Goal: Information Seeking & Learning: Find specific fact

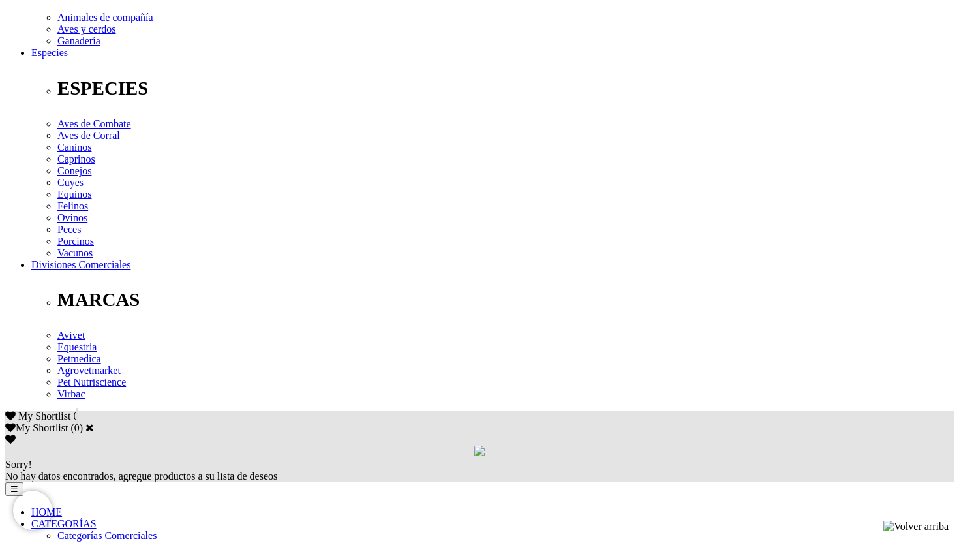
scroll to position [463, 0]
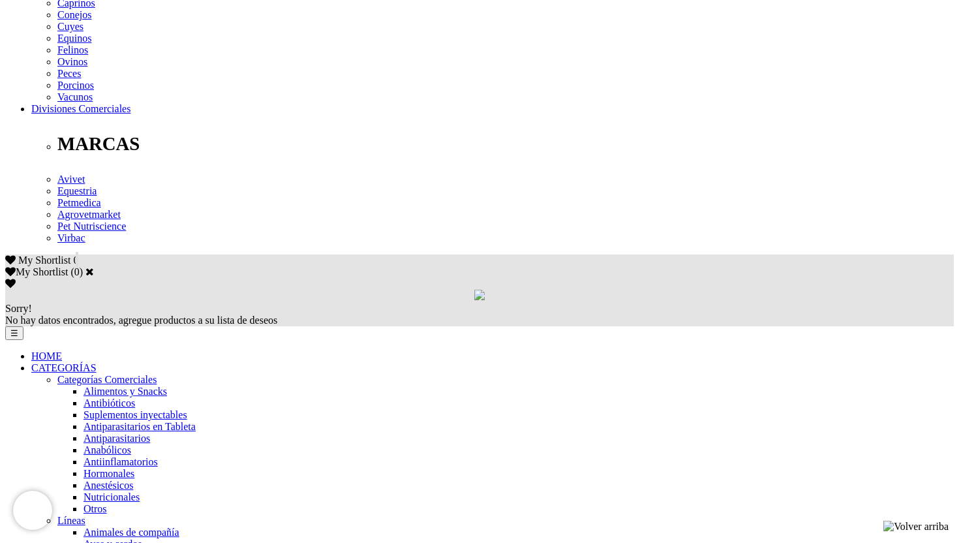
scroll to position [609, 0]
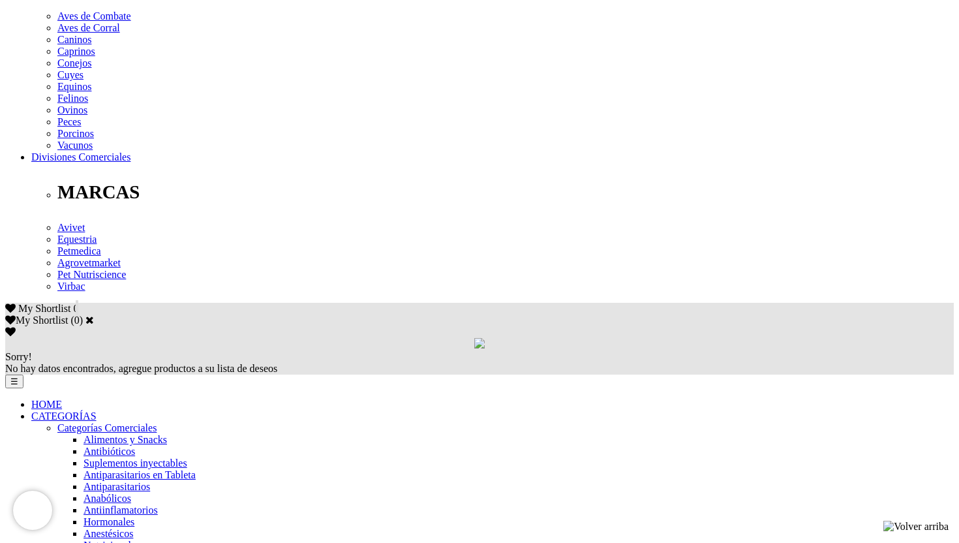
scroll to position [566, 0]
drag, startPoint x: 635, startPoint y: 150, endPoint x: 670, endPoint y: 149, distance: 35.2
drag, startPoint x: 496, startPoint y: 132, endPoint x: 552, endPoint y: 131, distance: 56.1
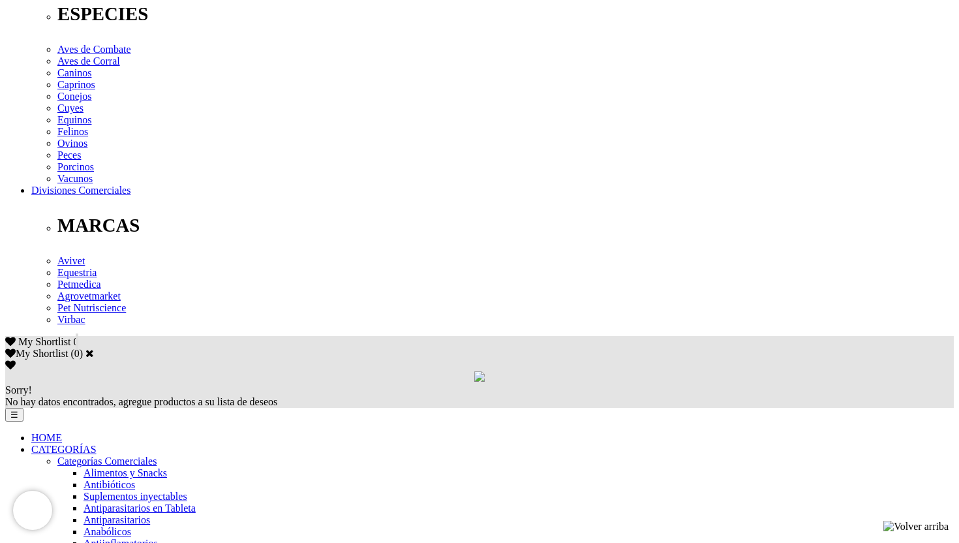
scroll to position [512, 0]
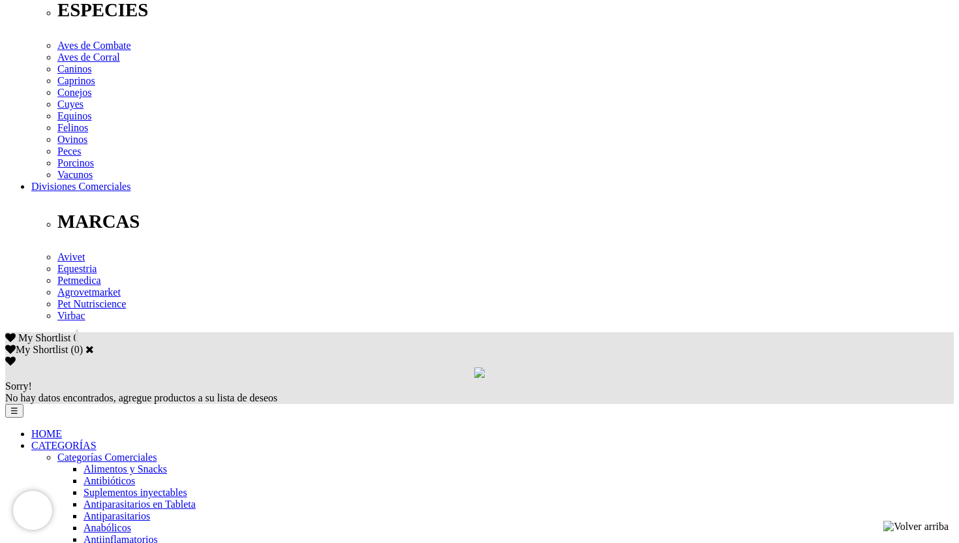
scroll to position [539, 0]
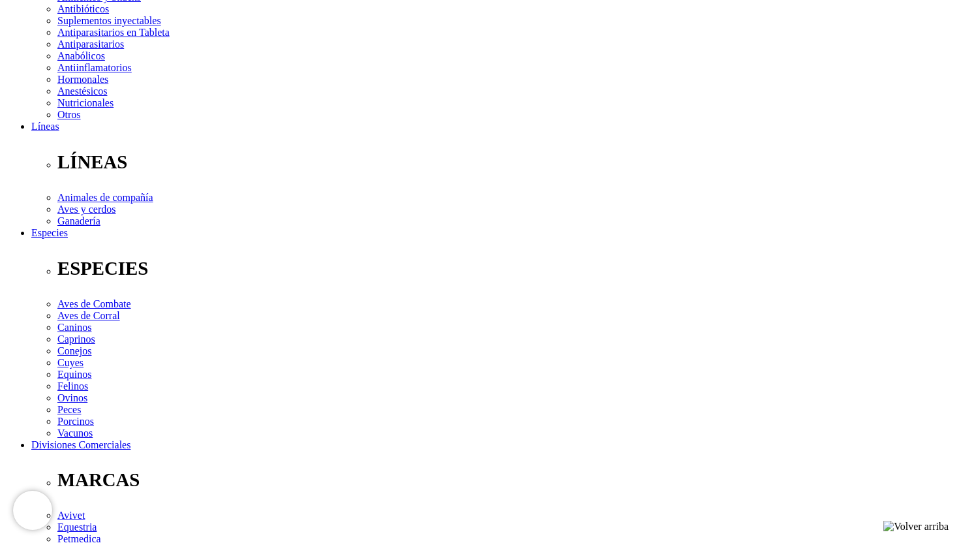
scroll to position [0, 0]
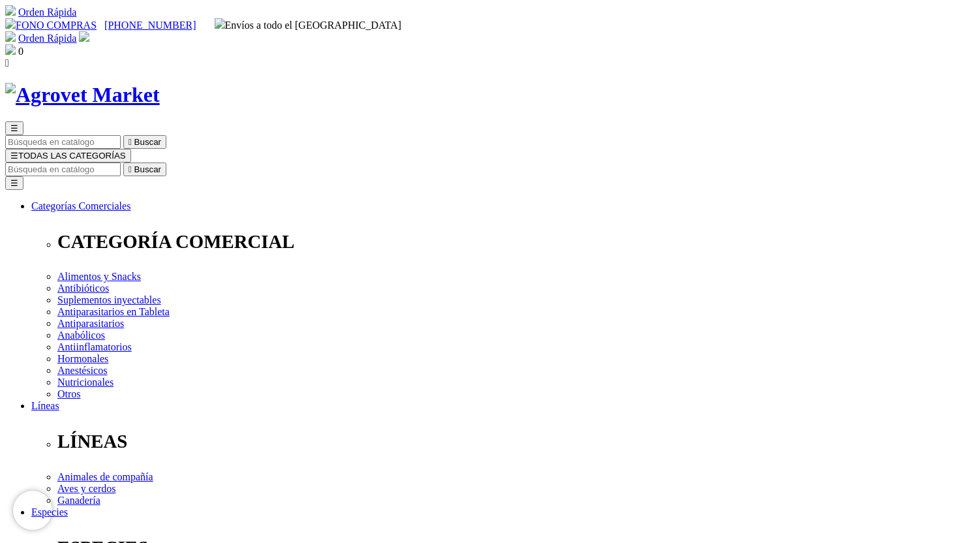
click at [121, 162] on input "Buscar" at bounding box center [62, 169] width 115 height 14
click at [195, 162] on input "baytril 5%" at bounding box center [137, 169] width 115 height 14
type input "baytril 5%"
click at [206, 164] on icon "" at bounding box center [204, 169] width 3 height 10
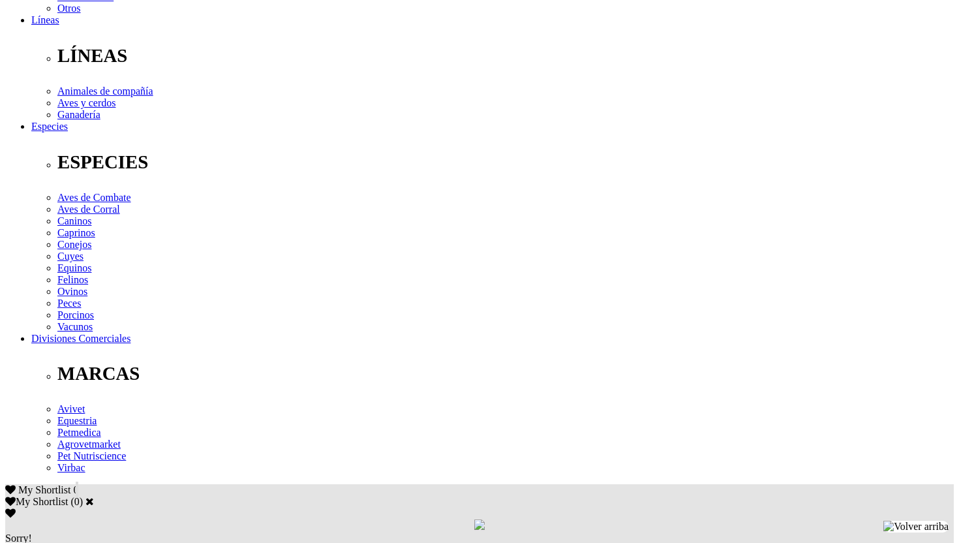
scroll to position [445, 0]
